Goal: Obtain resource: Obtain resource

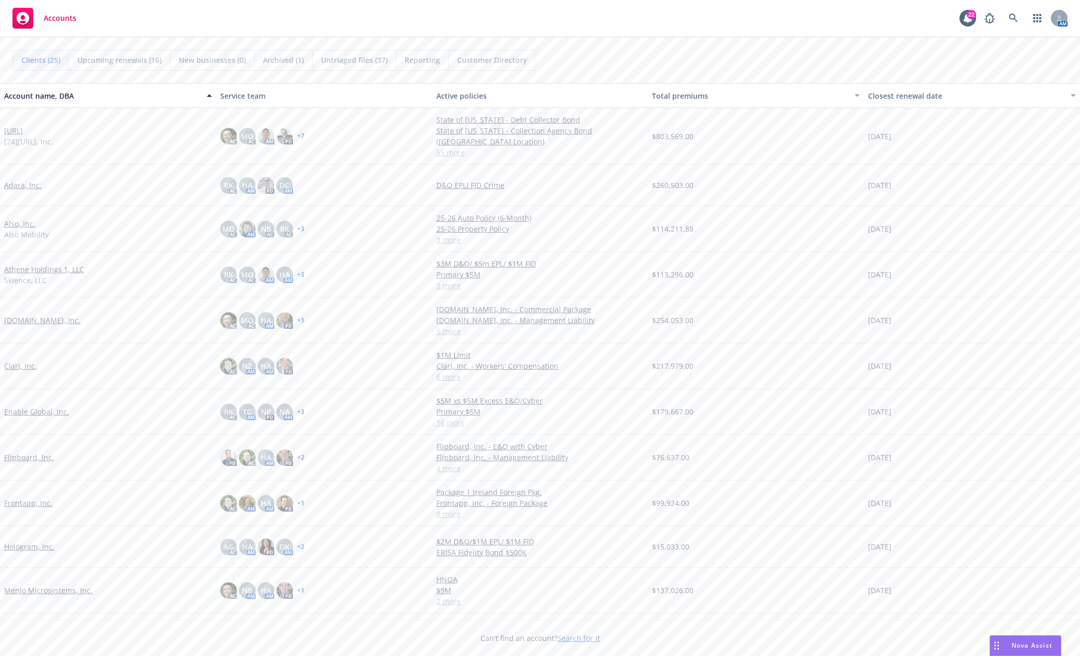
click at [21, 127] on link "[URL]" at bounding box center [13, 130] width 19 height 11
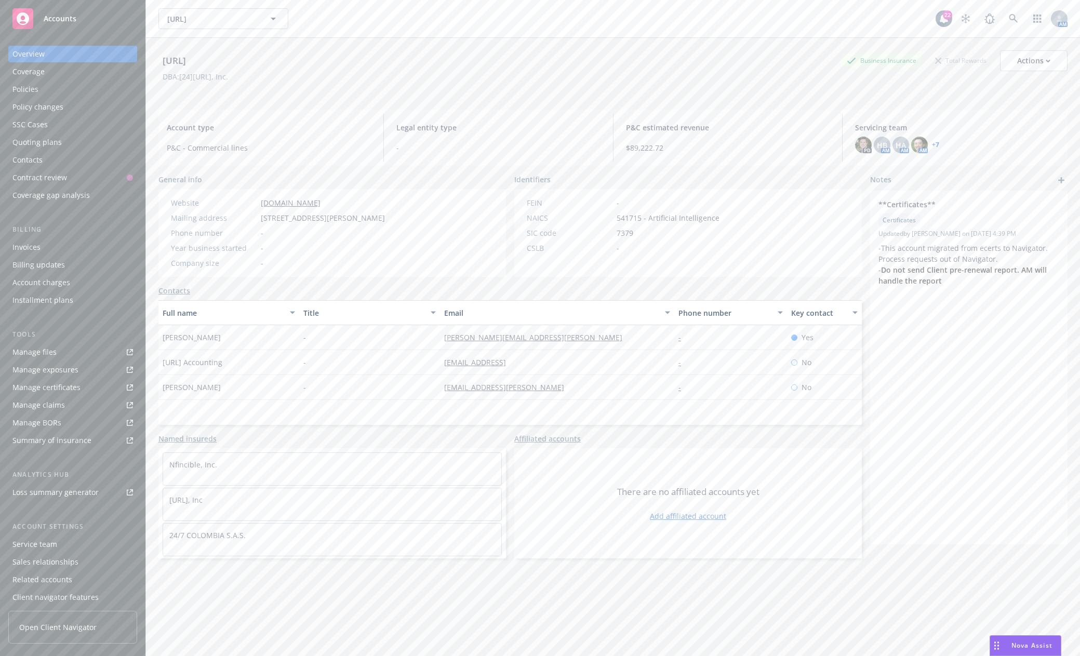
click at [91, 345] on link "Manage files" at bounding box center [72, 352] width 129 height 17
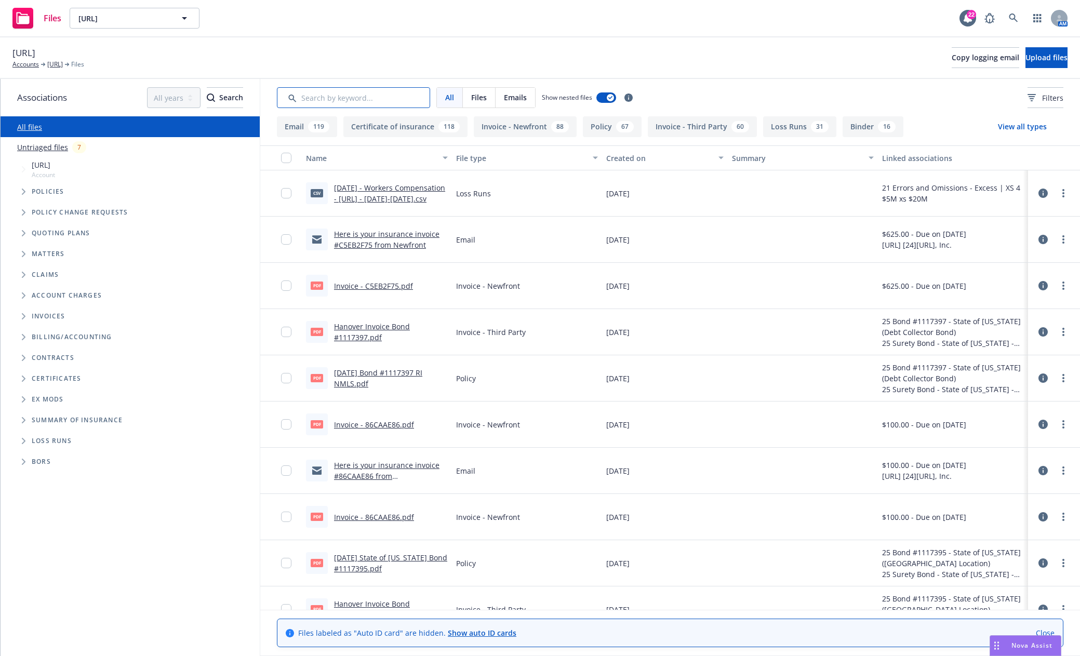
click at [348, 101] on input "Search by keyword..." at bounding box center [353, 97] width 153 height 21
type input "soi"
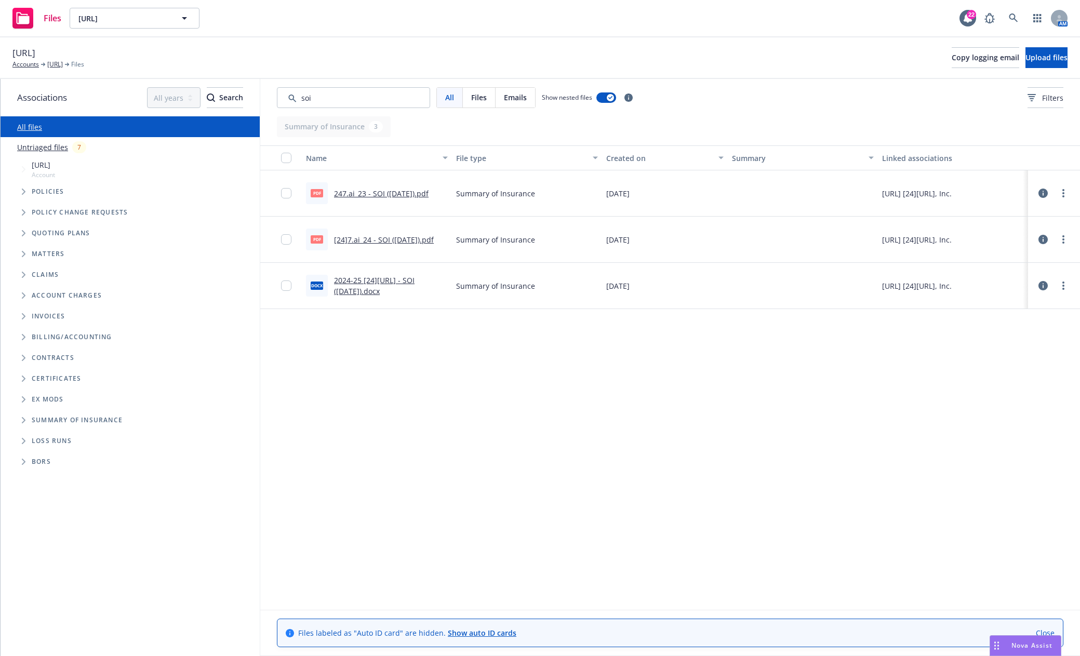
click at [415, 239] on link "[24]7.ai_24 - SOI (10.18.2024).pdf" at bounding box center [384, 240] width 100 height 10
